Goal: Task Accomplishment & Management: Use online tool/utility

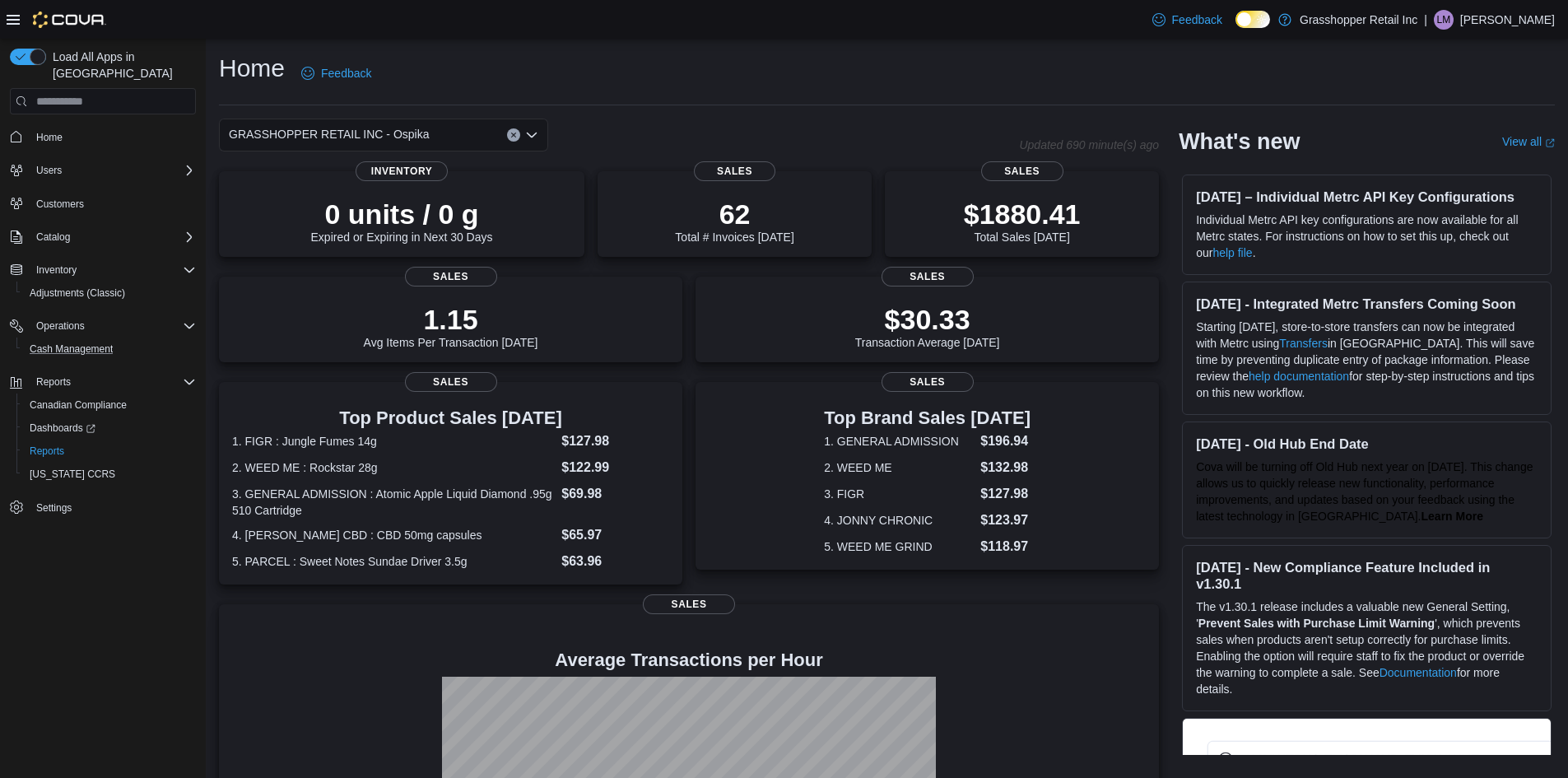
click at [93, 338] on button "Cash Management" at bounding box center [109, 349] width 186 height 23
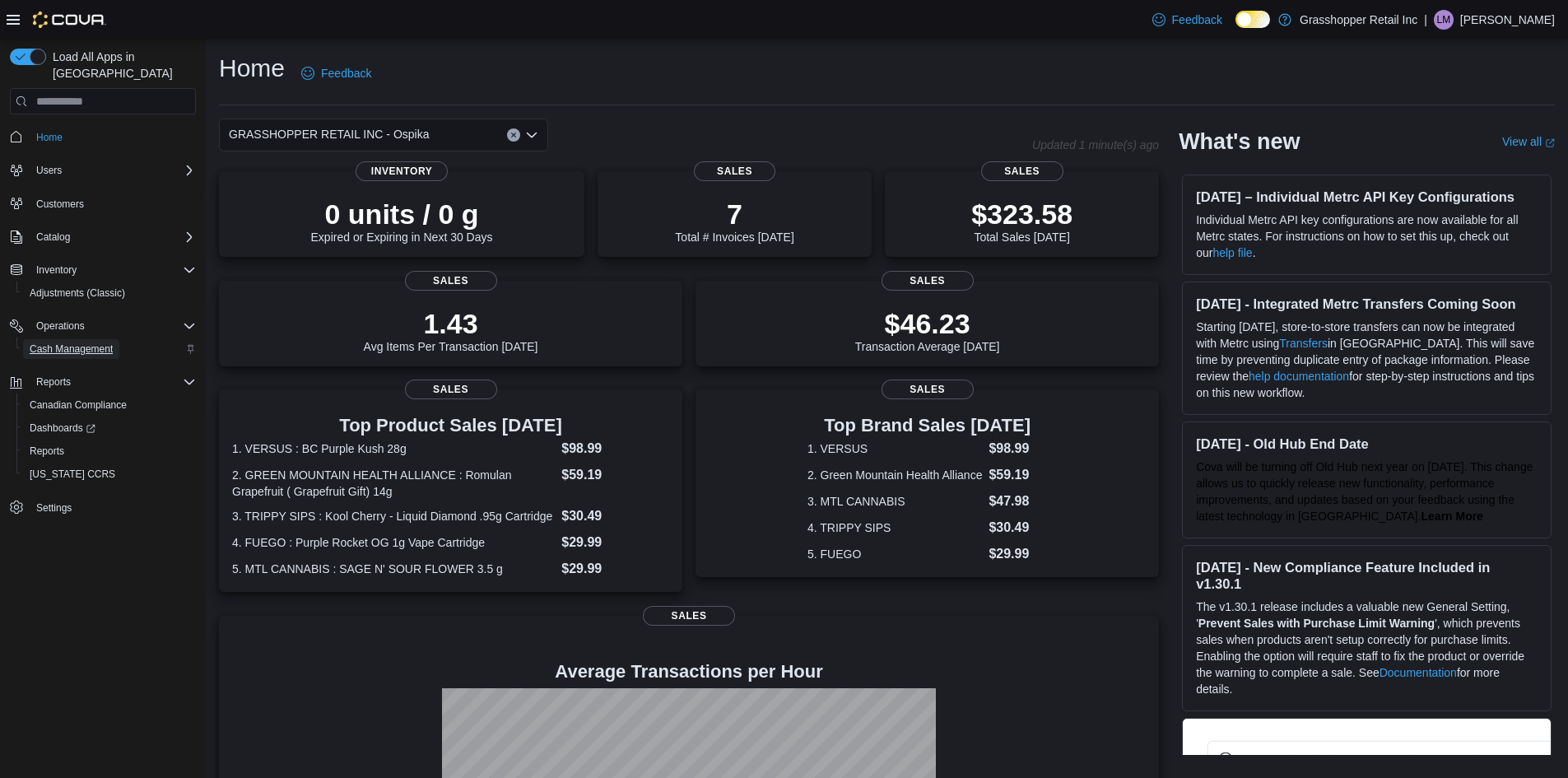
click at [99, 343] on span "Cash Management" at bounding box center [71, 349] width 84 height 13
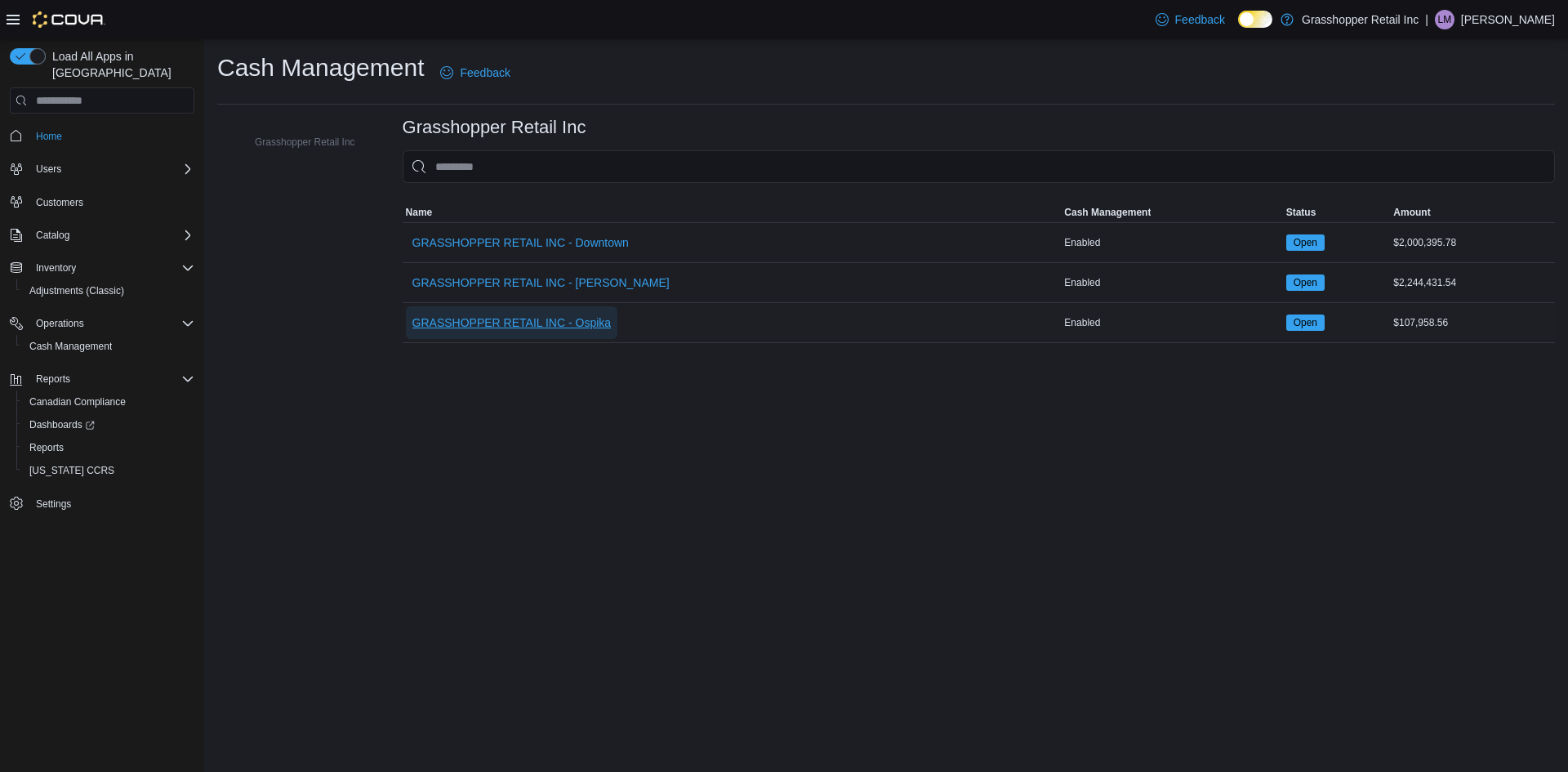
click at [551, 323] on span "GRASSHOPPER RETAIL INC - Ospika" at bounding box center [512, 322] width 199 height 16
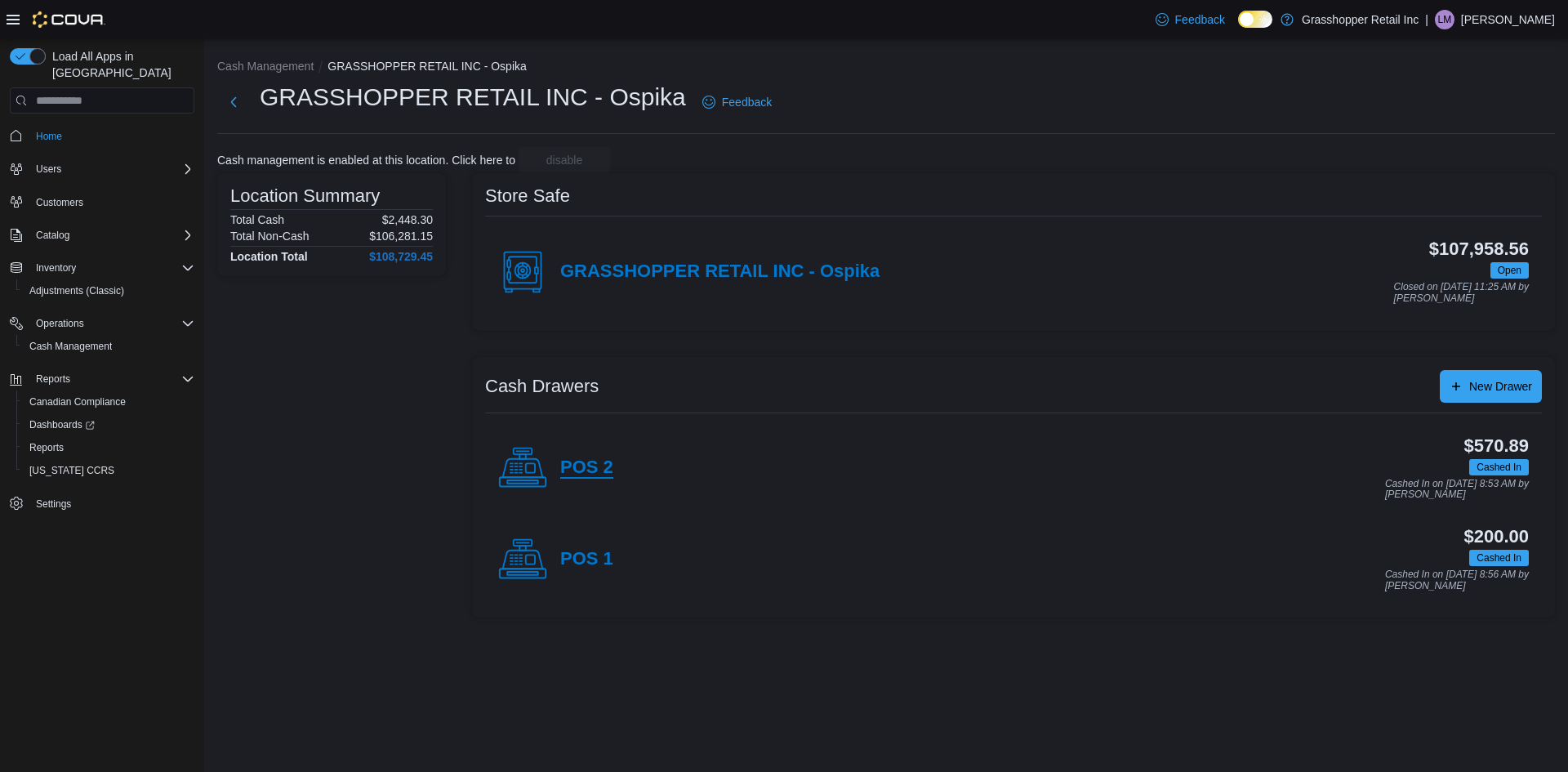
click at [588, 465] on h4 "POS 2" at bounding box center [587, 468] width 53 height 21
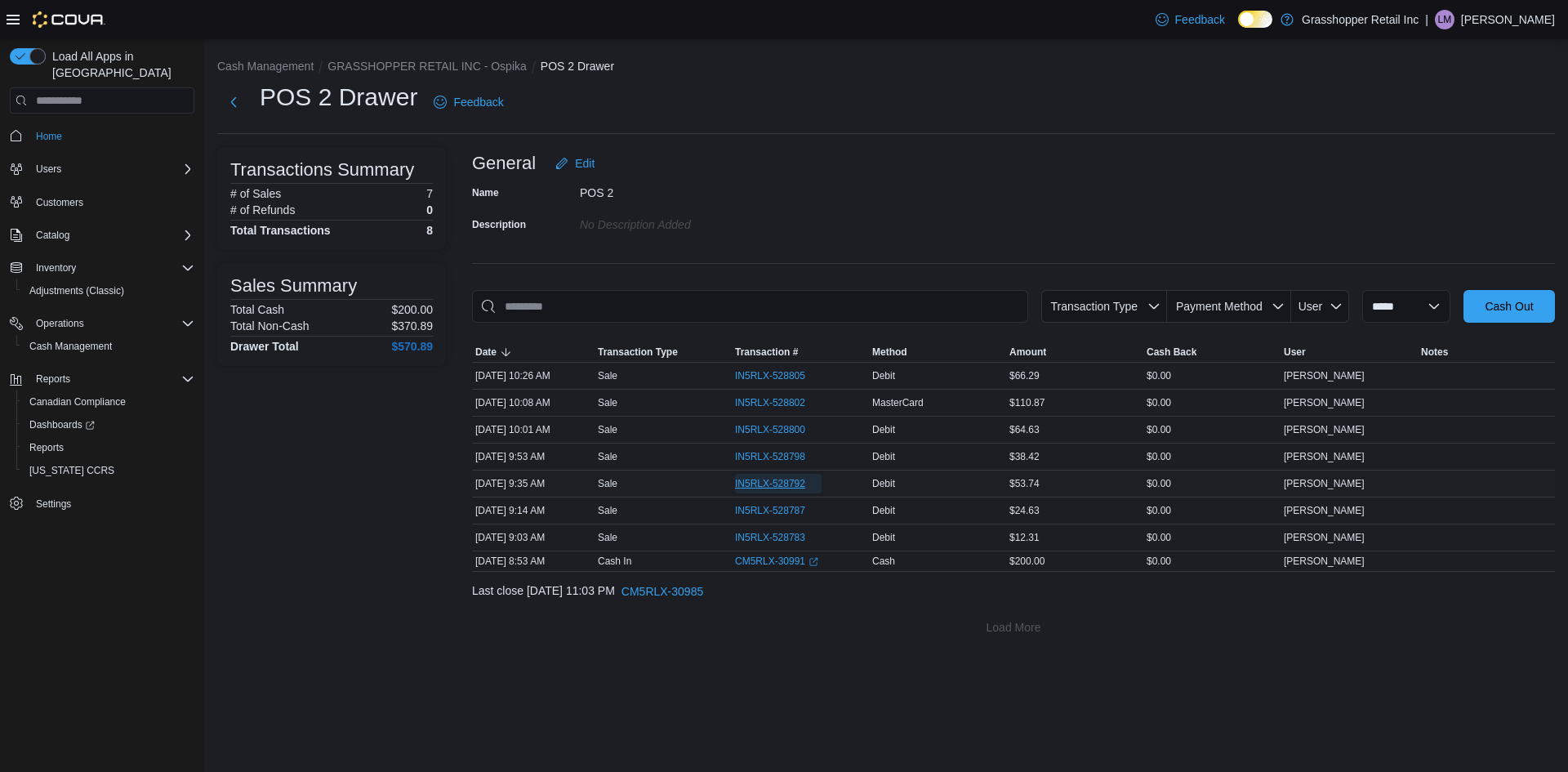
click at [776, 481] on span "IN5RLX-528792" at bounding box center [770, 483] width 70 height 13
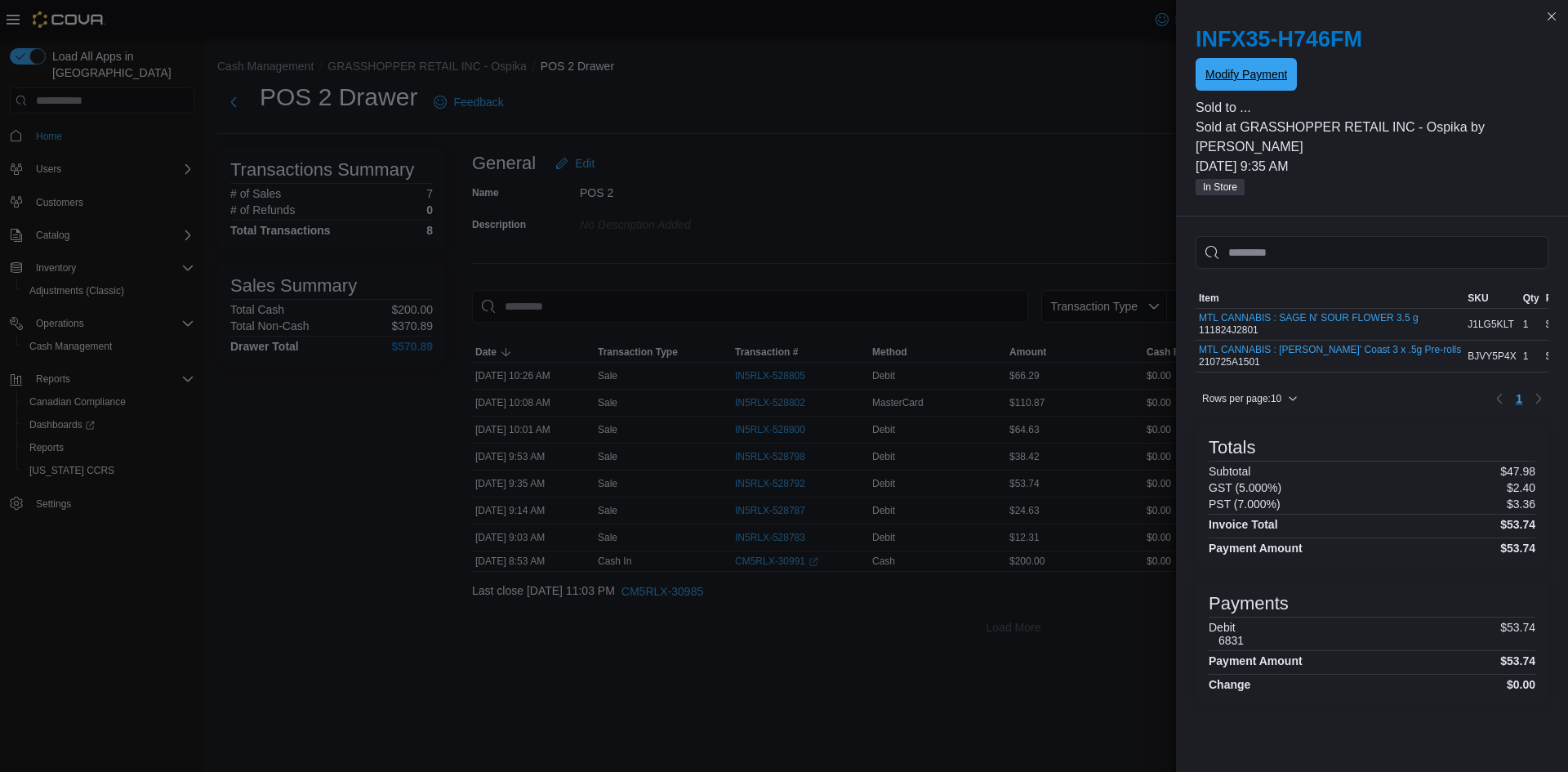
click at [1250, 79] on span "Modify Payment" at bounding box center [1247, 74] width 82 height 16
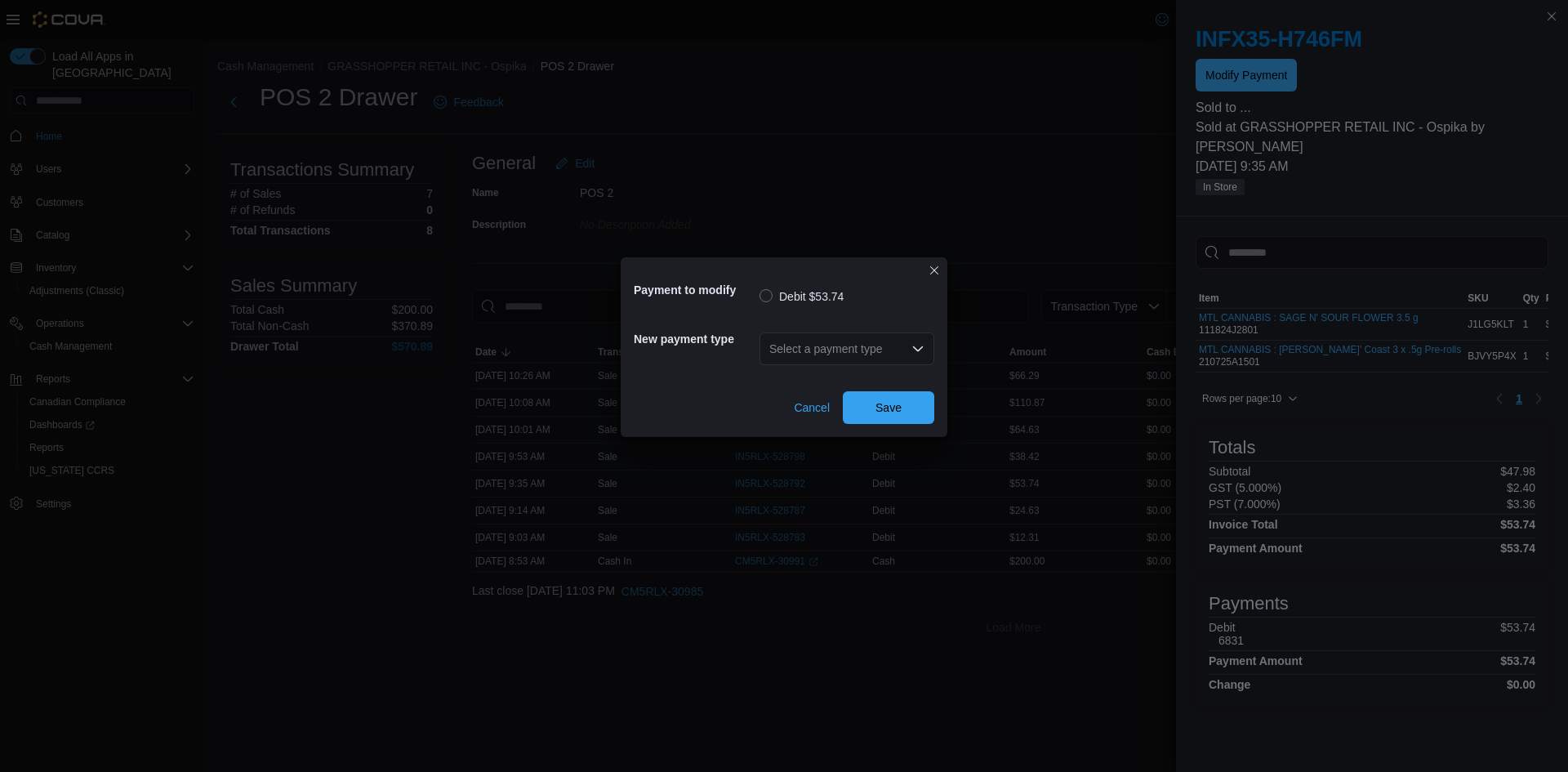
click at [904, 344] on div "Select a payment type" at bounding box center [847, 349] width 175 height 32
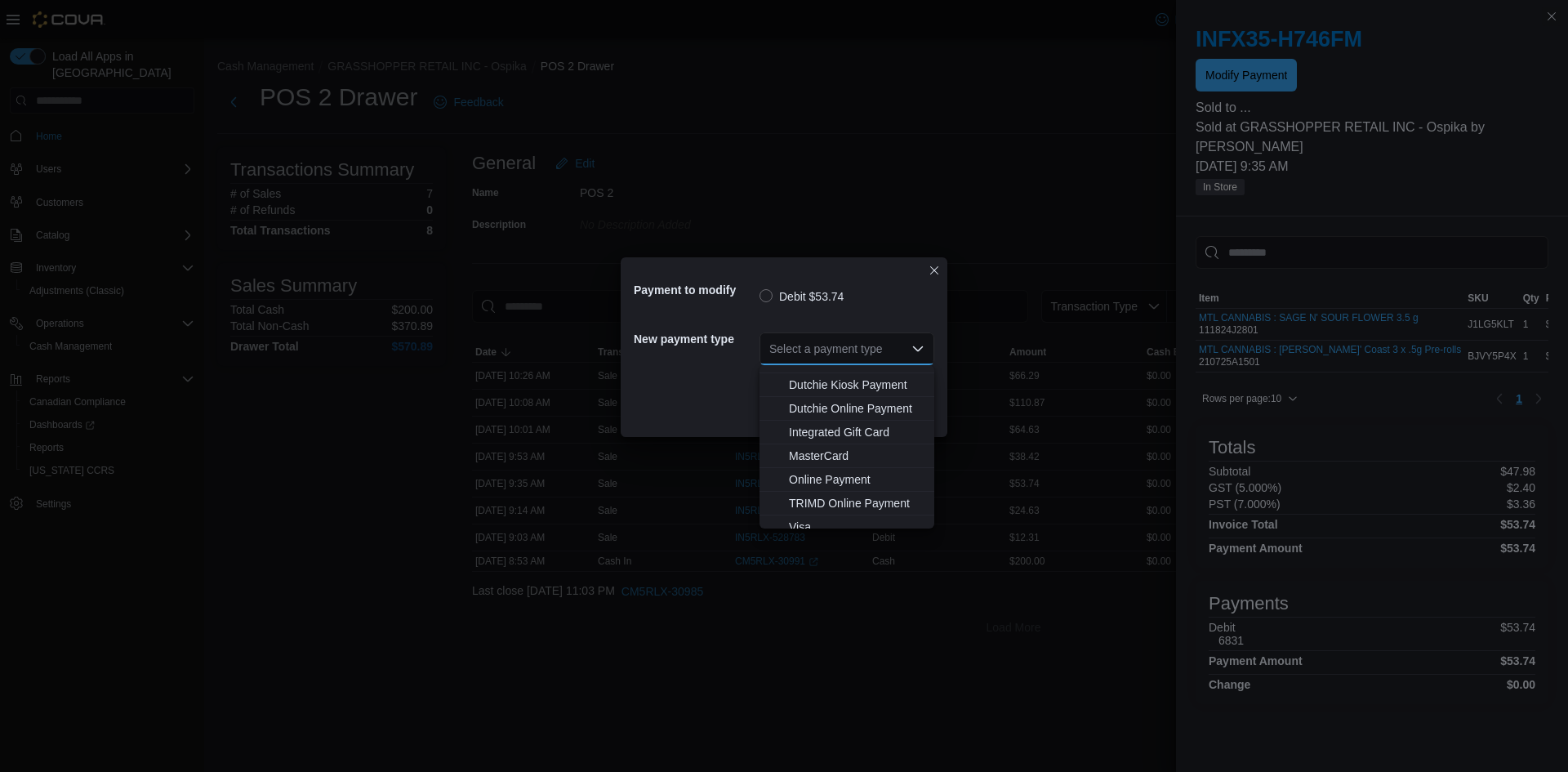
scroll to position [121, 0]
click at [835, 451] on span "MasterCard" at bounding box center [856, 445] width 136 height 16
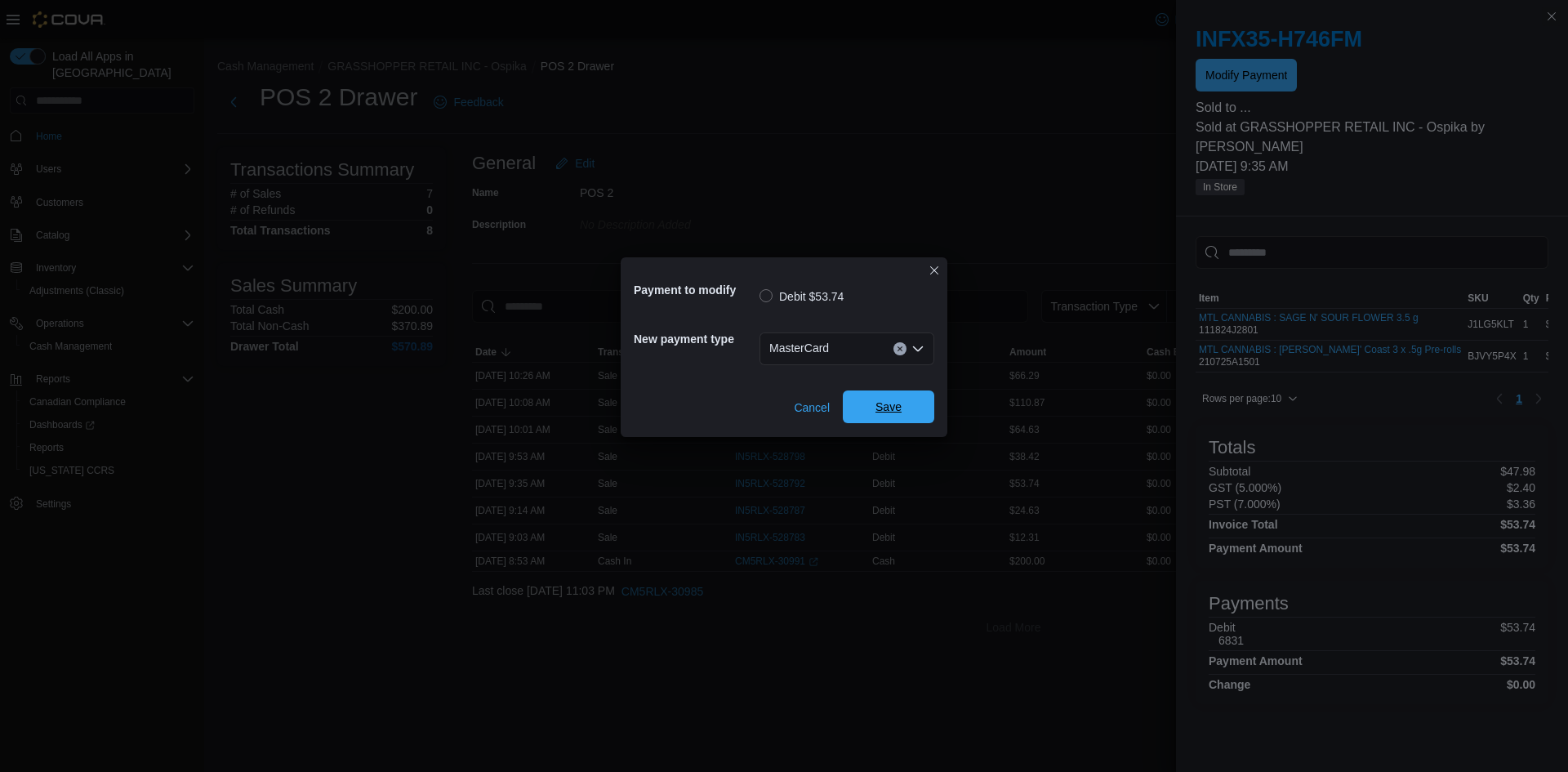
click at [894, 414] on span "Save" at bounding box center [889, 406] width 26 height 16
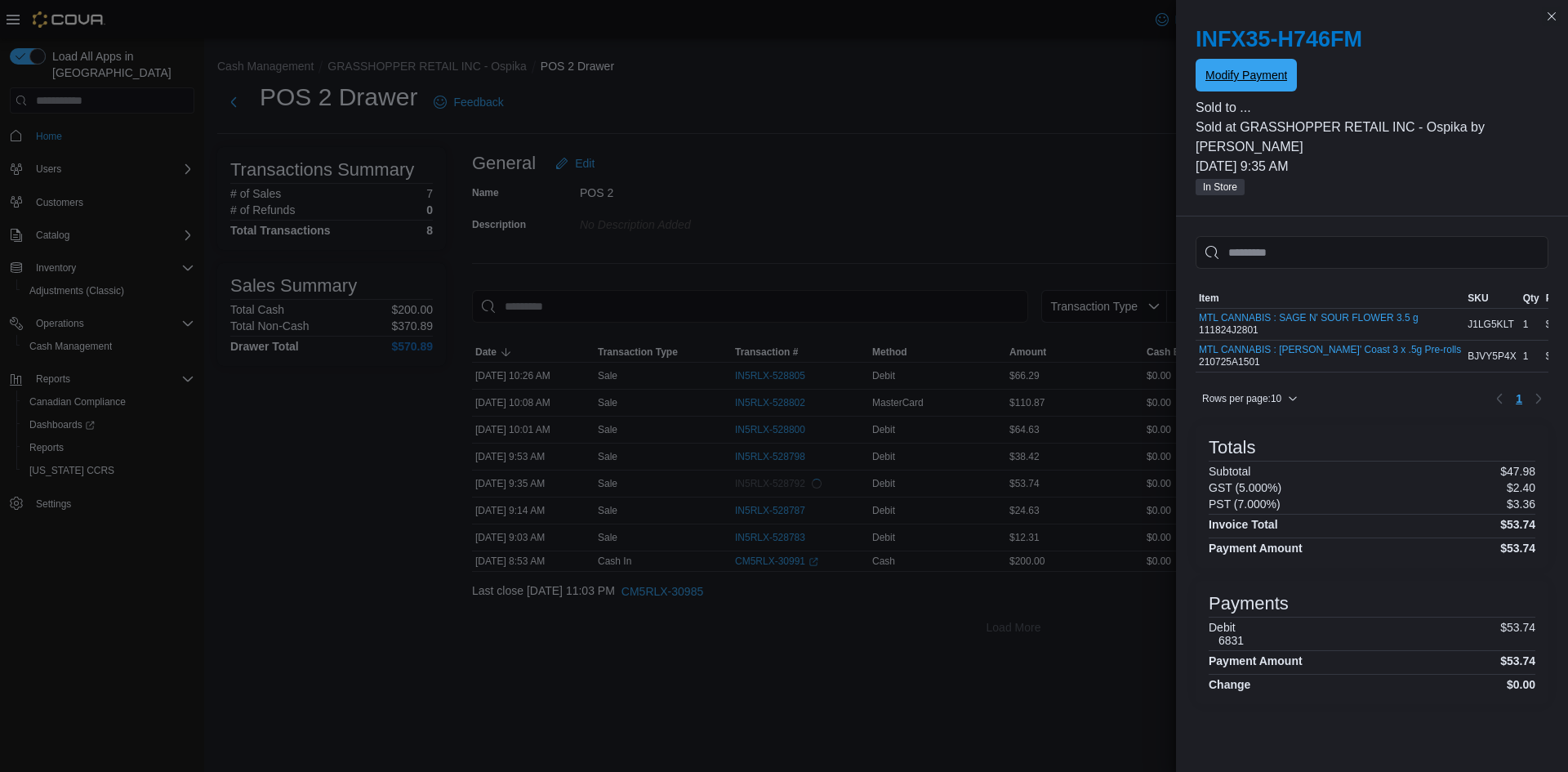
scroll to position [0, 0]
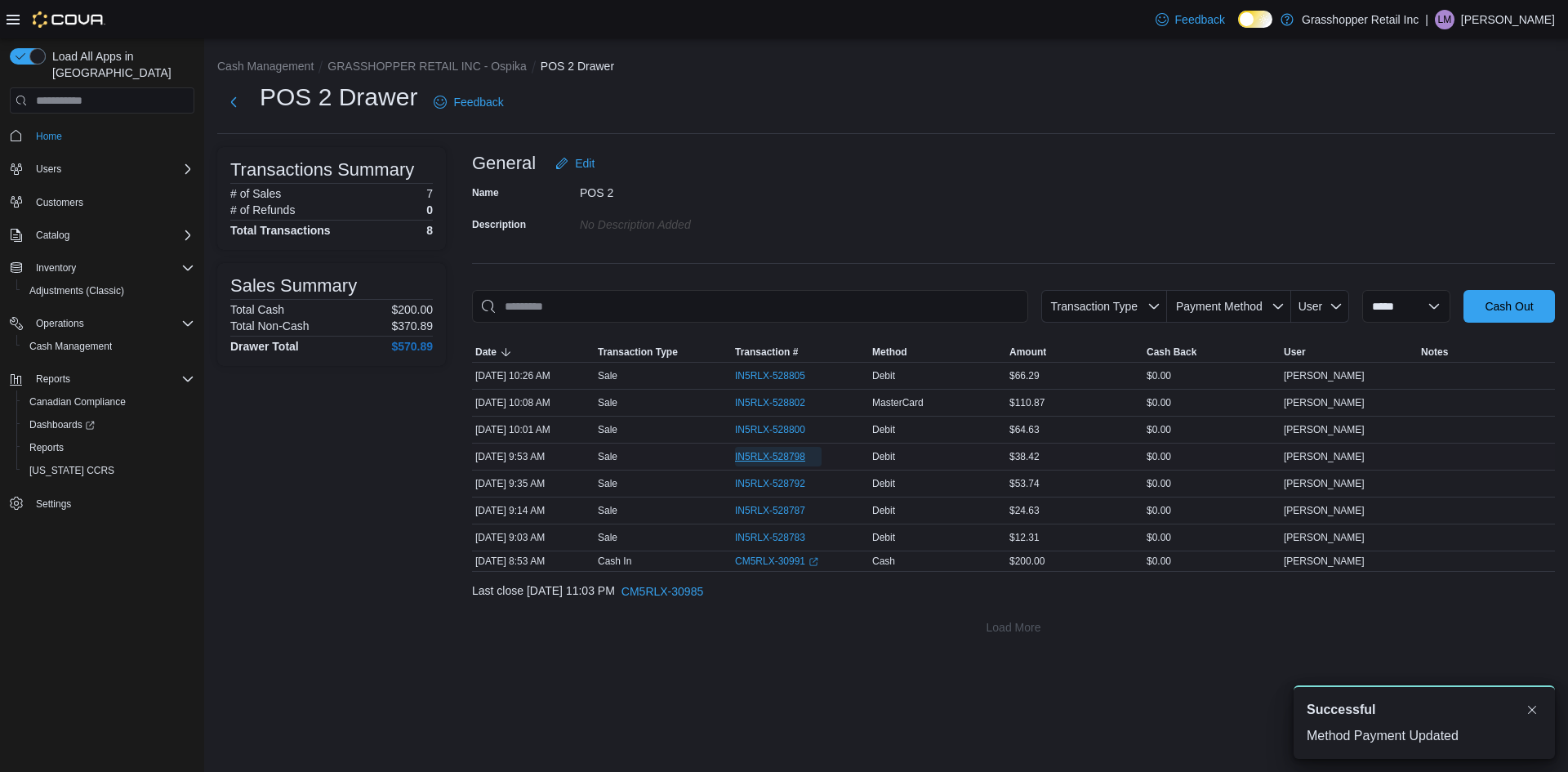
click at [778, 455] on span "IN5RLX-528798" at bounding box center [770, 457] width 70 height 13
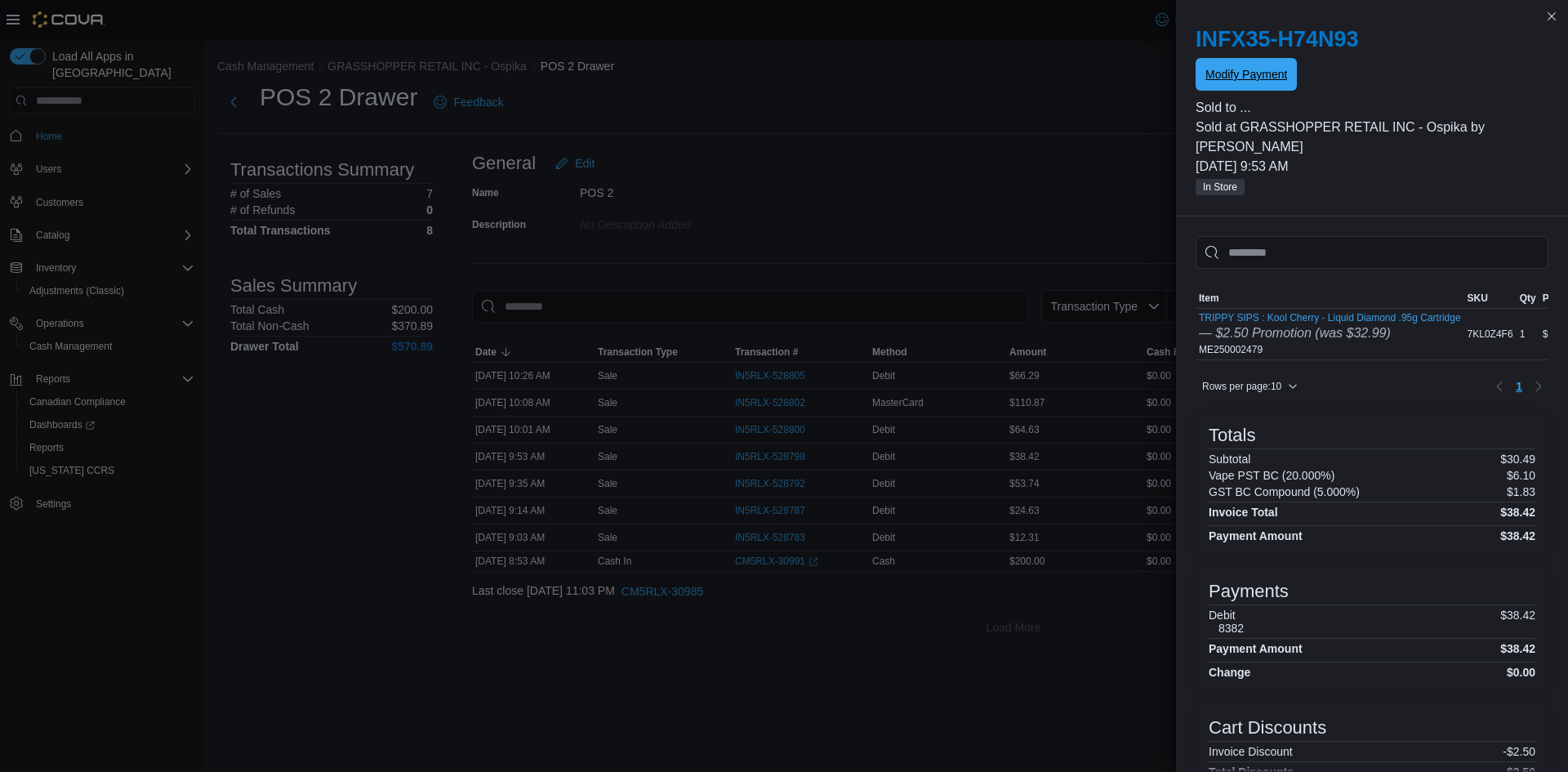
click at [1265, 73] on span "Modify Payment" at bounding box center [1247, 74] width 82 height 16
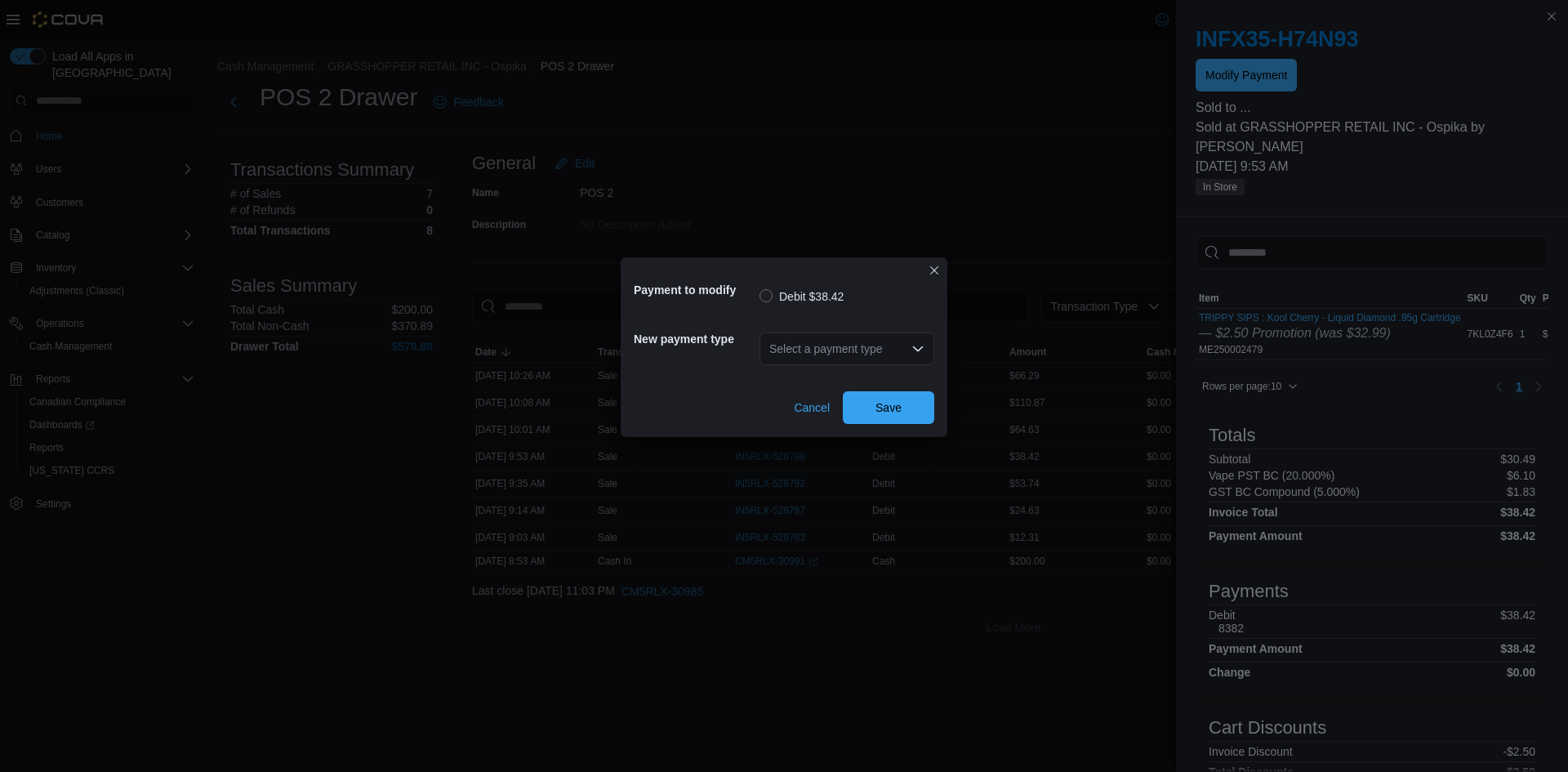
click at [808, 349] on div "Select a payment type" at bounding box center [847, 349] width 175 height 32
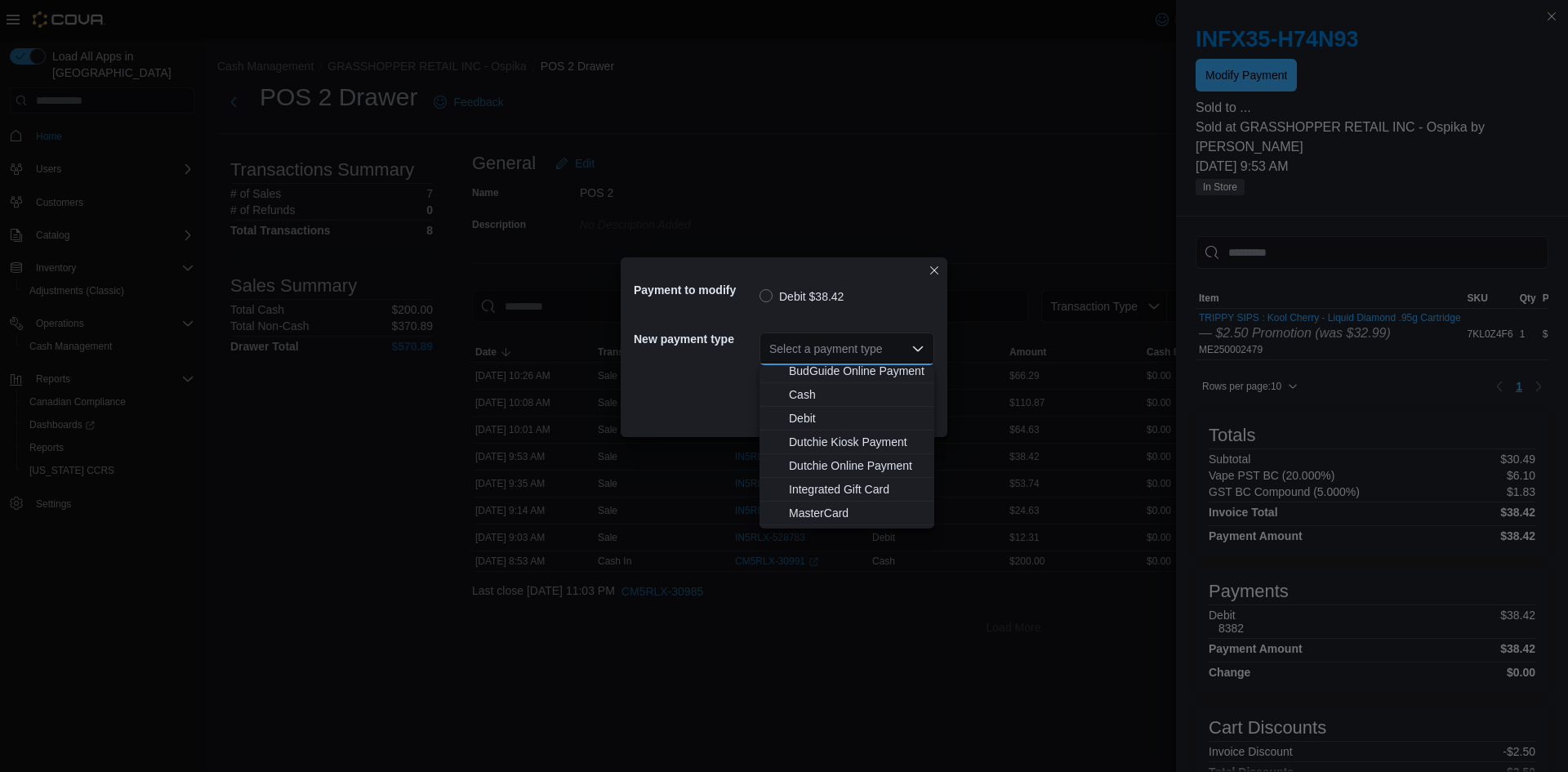
scroll to position [121, 0]
click at [806, 515] on span "Visa" at bounding box center [856, 516] width 136 height 16
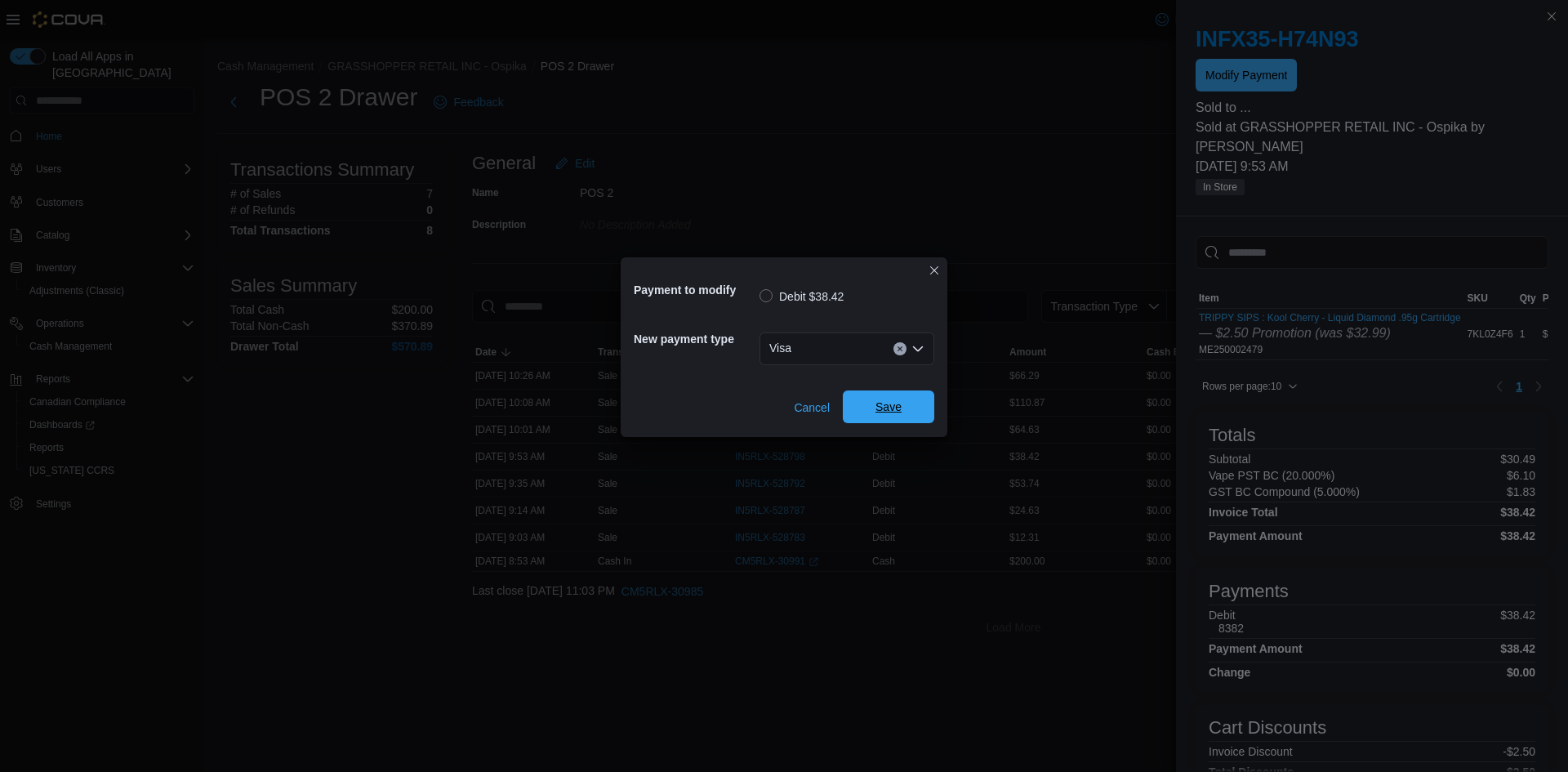
click at [880, 413] on span "Save" at bounding box center [889, 406] width 26 height 16
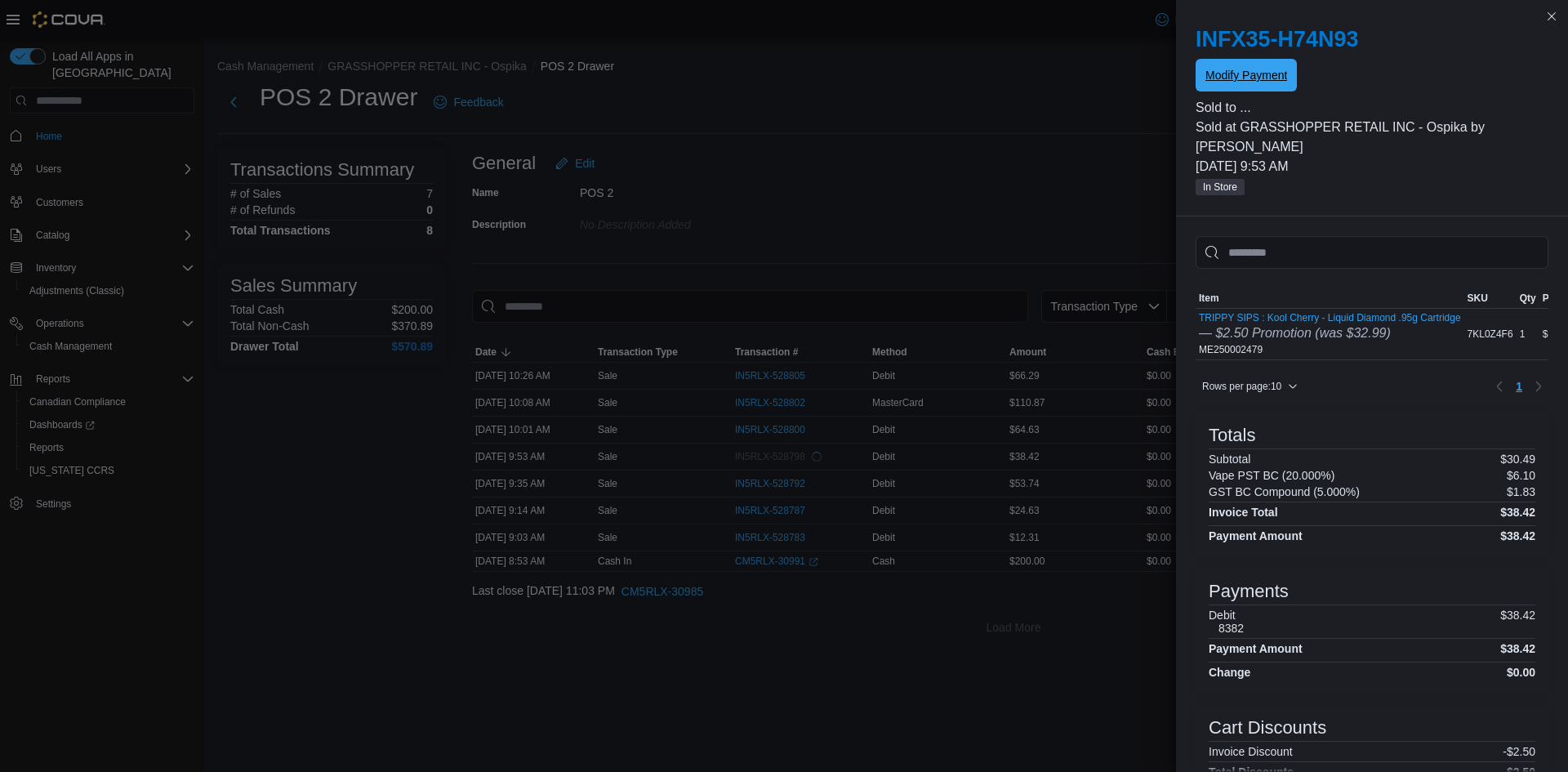
scroll to position [0, 0]
